Goal: Task Accomplishment & Management: Manage account settings

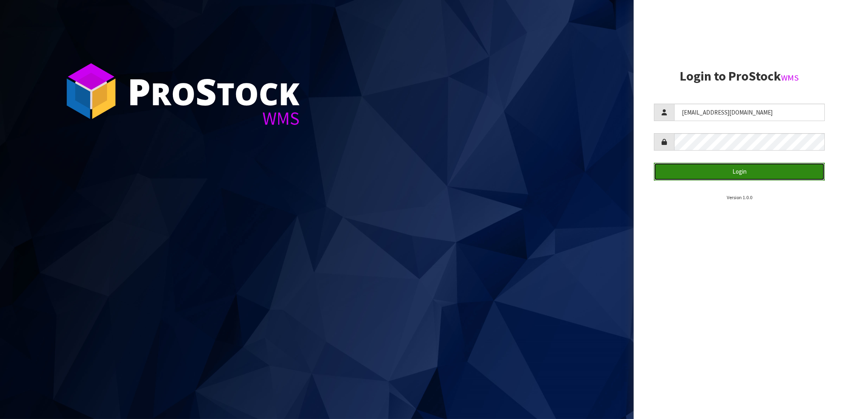
click at [732, 170] on button "Login" at bounding box center [739, 171] width 171 height 17
click at [734, 175] on button "Login" at bounding box center [739, 171] width 171 height 17
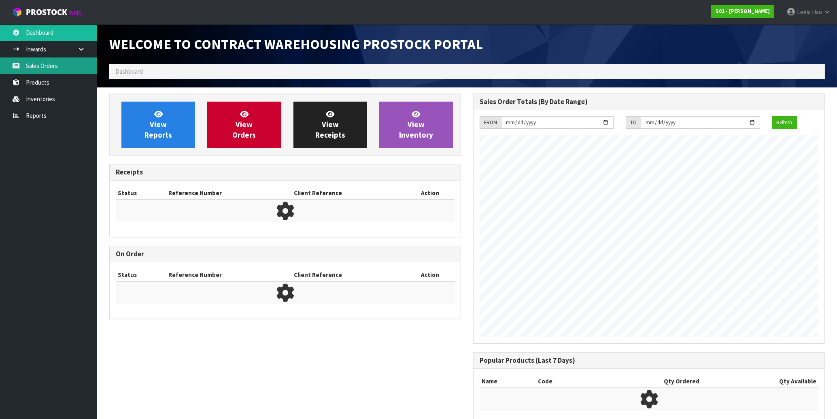
scroll to position [340, 364]
click at [47, 68] on link "Sales Orders" at bounding box center [48, 65] width 97 height 17
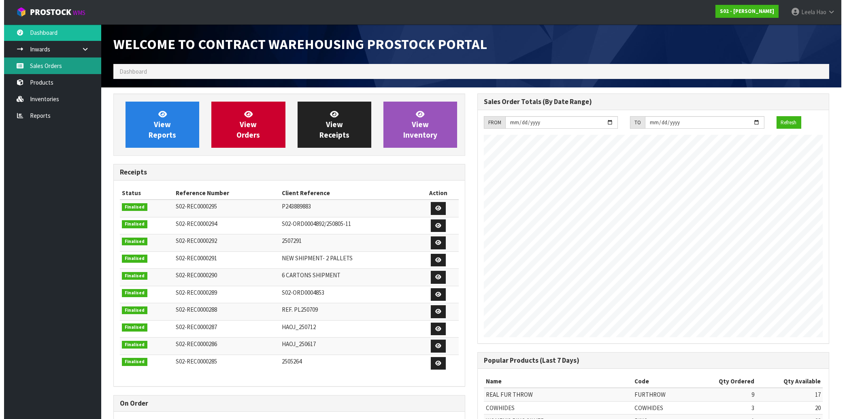
scroll to position [449, 364]
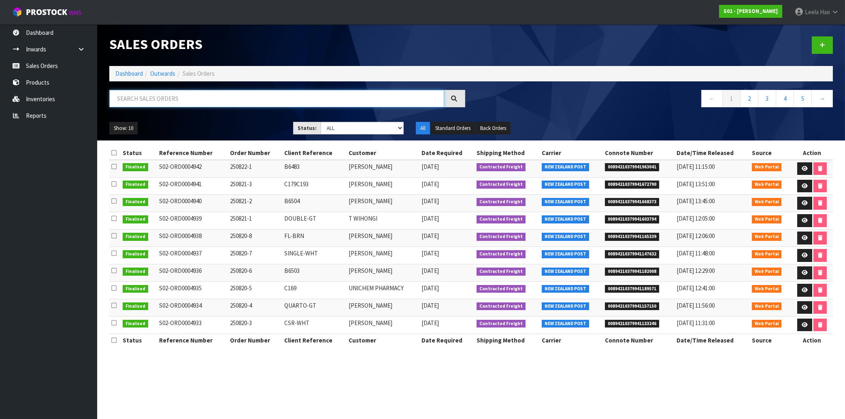
click at [211, 101] on input "text" at bounding box center [276, 98] width 335 height 17
click at [747, 100] on link "2" at bounding box center [749, 98] width 18 height 17
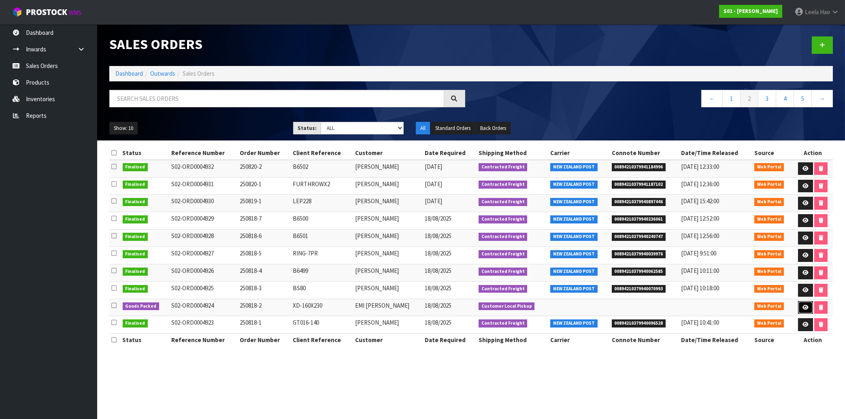
click at [801, 309] on link at bounding box center [805, 307] width 15 height 13
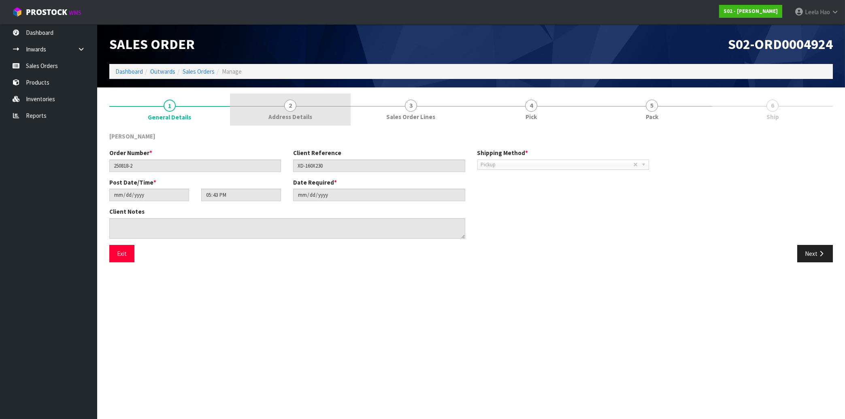
click at [294, 111] on link "2 Address Details" at bounding box center [290, 110] width 121 height 32
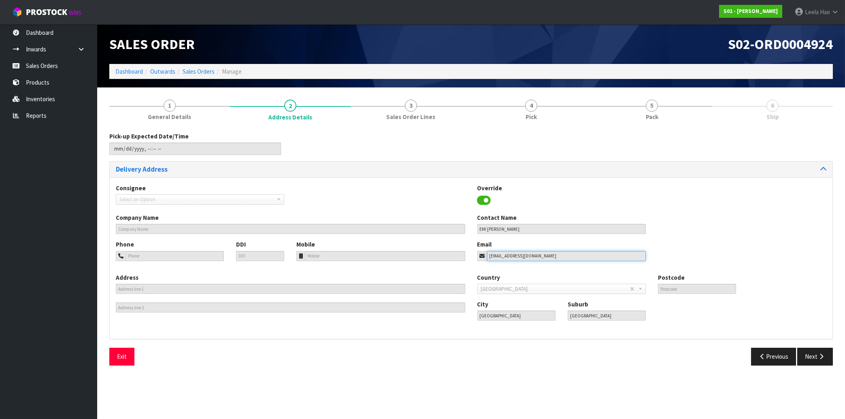
click at [464, 259] on div "Phone DDI Mobile Email emitavita@yahoo.com" at bounding box center [471, 256] width 723 height 33
click at [511, 254] on input "emitavita@yahoo.com" at bounding box center [566, 256] width 159 height 10
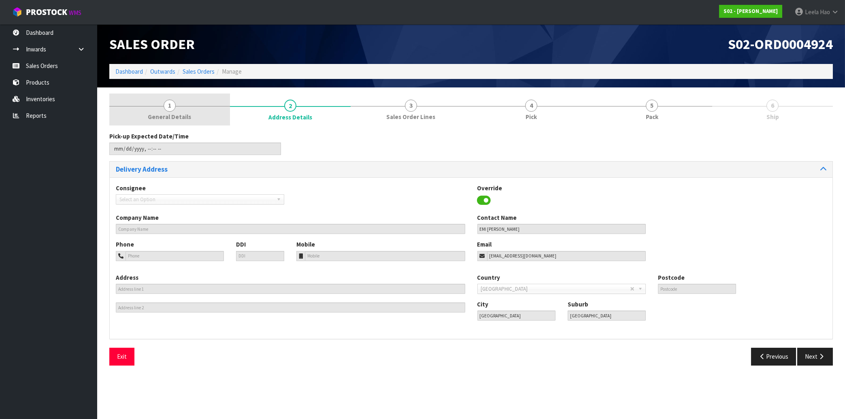
click at [178, 111] on link "1 General Details" at bounding box center [169, 110] width 121 height 32
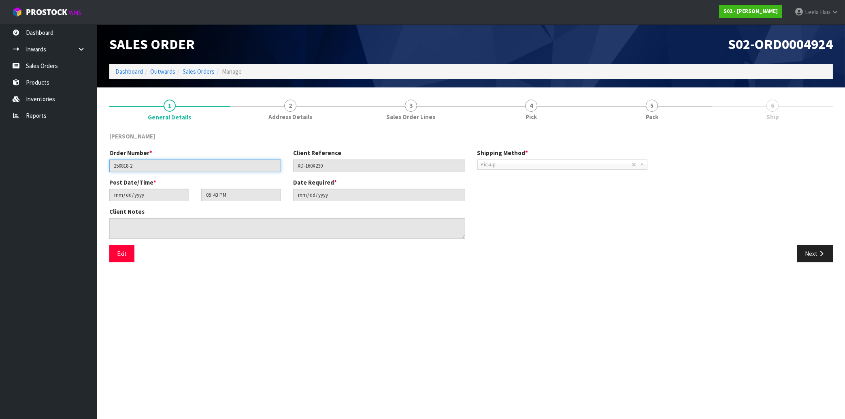
drag, startPoint x: 143, startPoint y: 162, endPoint x: 84, endPoint y: 164, distance: 59.1
click at [109, 164] on input "250818-2" at bounding box center [195, 166] width 172 height 13
